Goal: Check status

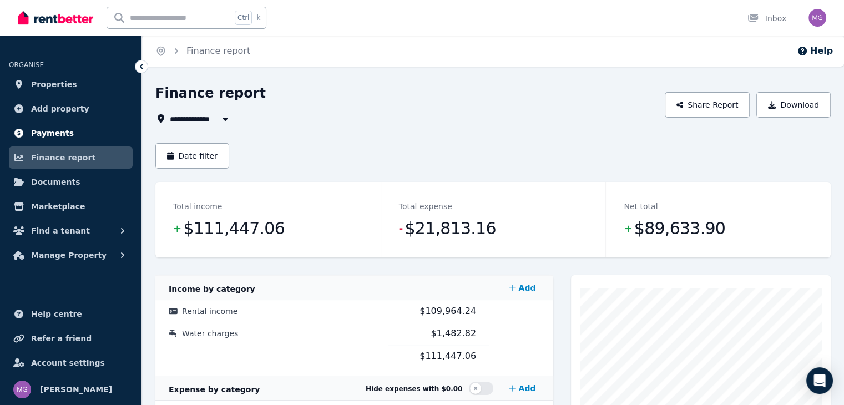
click at [75, 134] on link "Payments" at bounding box center [71, 133] width 124 height 22
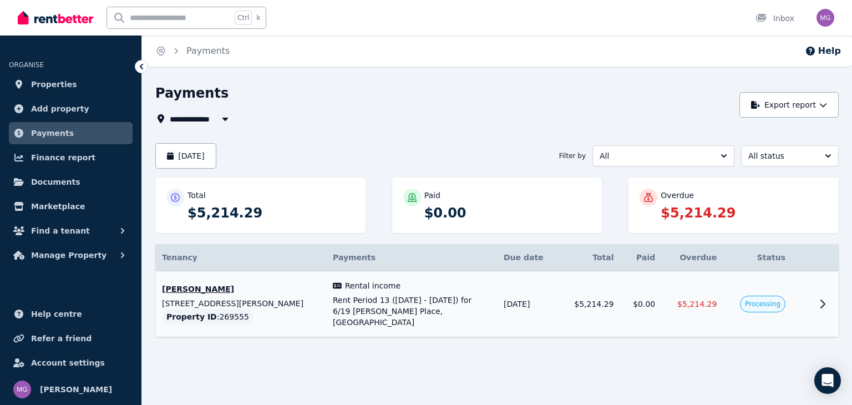
click at [817, 297] on icon at bounding box center [822, 303] width 13 height 13
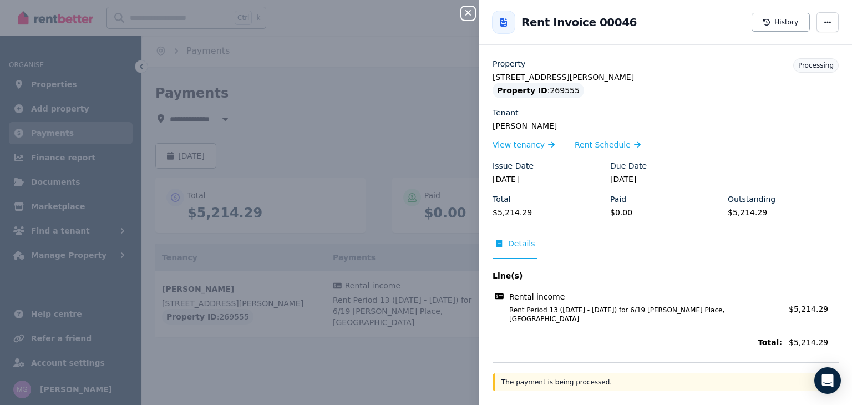
click at [468, 12] on icon "button" at bounding box center [468, 12] width 13 height 9
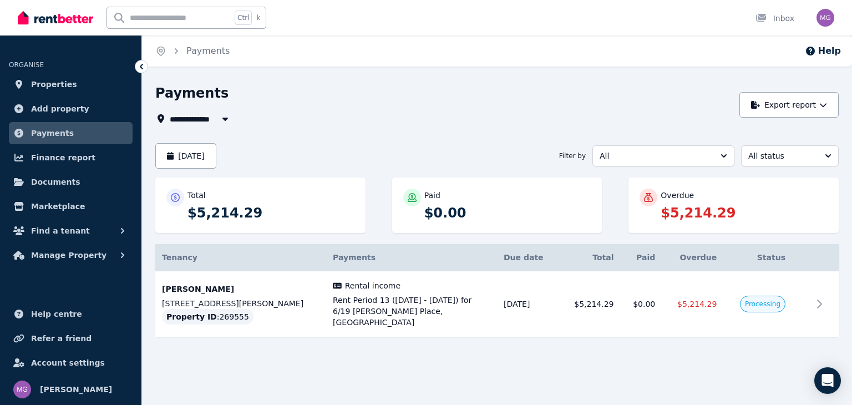
click at [694, 223] on div "Overdue $5,214.29" at bounding box center [734, 205] width 210 height 55
click at [762, 300] on span "Processing" at bounding box center [763, 304] width 36 height 9
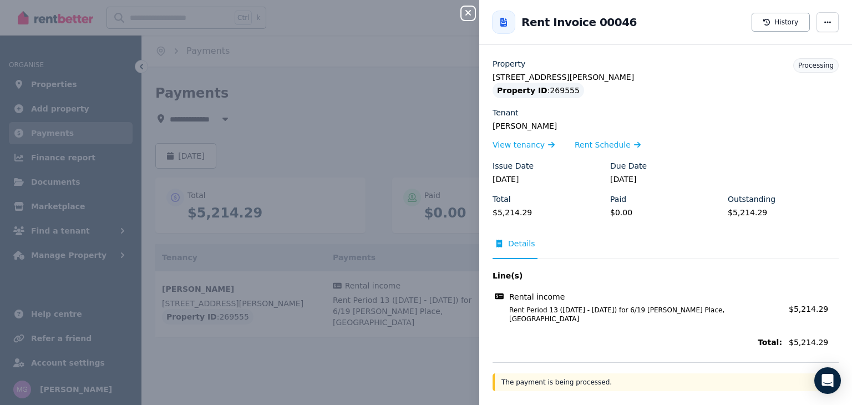
click at [462, 12] on icon "button" at bounding box center [468, 12] width 13 height 9
